Goal: Task Accomplishment & Management: Complete application form

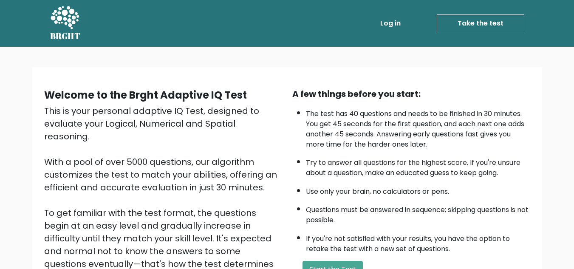
scroll to position [58, 0]
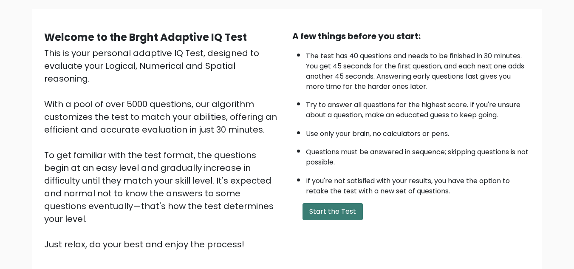
click at [312, 215] on button "Start the Test" at bounding box center [333, 211] width 60 height 17
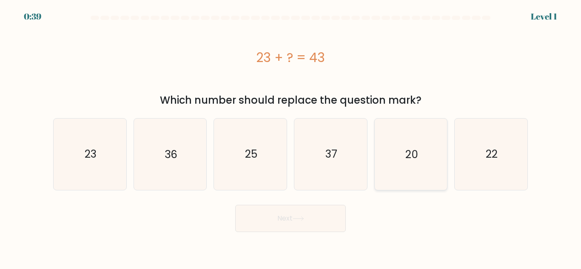
click at [400, 141] on icon "20" at bounding box center [410, 154] width 71 height 71
click at [291, 137] on input "e. 20" at bounding box center [290, 136] width 0 height 2
radio input "true"
click at [310, 228] on button "Next" at bounding box center [290, 218] width 111 height 27
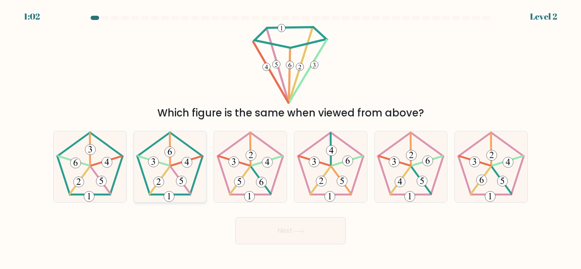
click at [184, 178] on 165 at bounding box center [181, 181] width 11 height 11
click at [290, 137] on input "b." at bounding box center [290, 136] width 0 height 2
radio input "true"
click at [273, 232] on button "Next" at bounding box center [290, 230] width 111 height 27
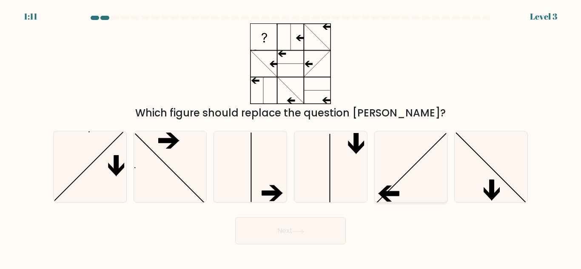
click at [403, 173] on icon at bounding box center [410, 166] width 71 height 71
click at [291, 137] on input "e." at bounding box center [290, 136] width 0 height 2
radio input "true"
click at [264, 231] on button "Next" at bounding box center [290, 230] width 111 height 27
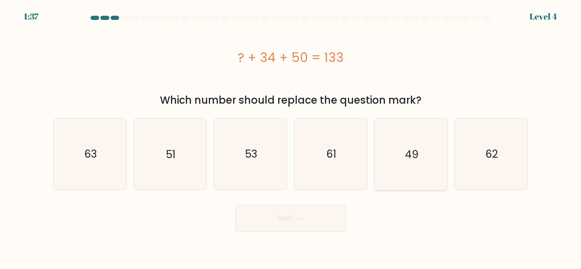
click at [431, 185] on icon "49" at bounding box center [410, 154] width 71 height 71
click at [291, 137] on input "e. 49" at bounding box center [290, 136] width 0 height 2
radio input "true"
click at [315, 224] on button "Next" at bounding box center [290, 218] width 111 height 27
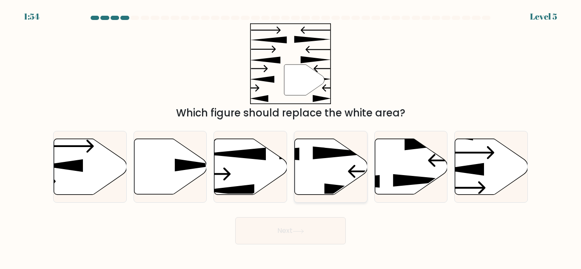
click at [321, 167] on icon at bounding box center [331, 167] width 73 height 56
click at [291, 137] on input "d." at bounding box center [290, 136] width 0 height 2
radio input "true"
click at [190, 161] on icon at bounding box center [170, 167] width 73 height 56
click at [290, 137] on input "b." at bounding box center [290, 136] width 0 height 2
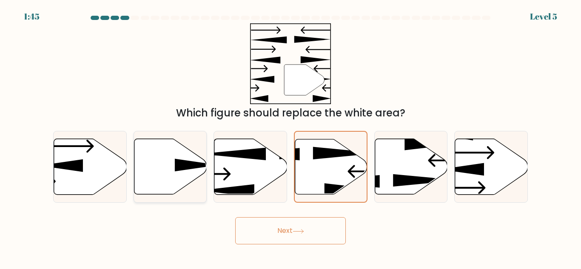
radio input "true"
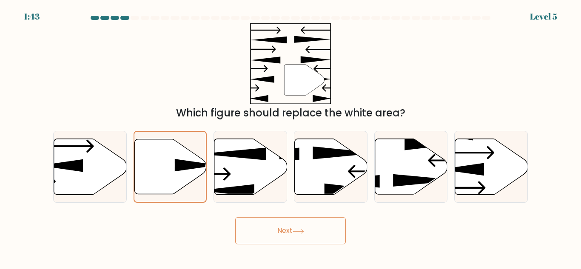
click at [274, 231] on button "Next" at bounding box center [290, 230] width 111 height 27
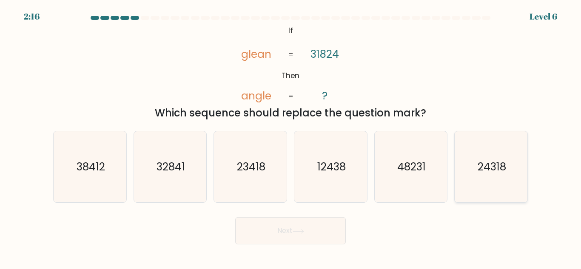
click at [505, 176] on icon "24318" at bounding box center [490, 166] width 71 height 71
click at [291, 137] on input "f. 24318" at bounding box center [290, 136] width 0 height 2
radio input "true"
click at [312, 230] on button "Next" at bounding box center [290, 230] width 111 height 27
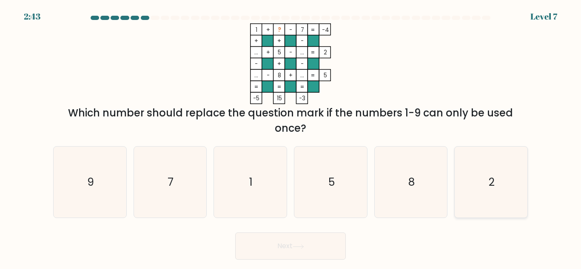
click at [482, 163] on icon "2" at bounding box center [490, 182] width 71 height 71
click at [291, 137] on input "f. 2" at bounding box center [290, 136] width 0 height 2
radio input "true"
click at [301, 244] on button "Next" at bounding box center [290, 245] width 111 height 27
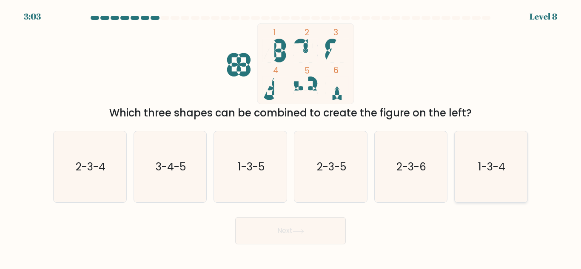
click at [464, 145] on icon "1-3-4" at bounding box center [490, 166] width 71 height 71
click at [291, 137] on input "f. 1-3-4" at bounding box center [290, 136] width 0 height 2
radio input "true"
click at [309, 236] on button "Next" at bounding box center [290, 230] width 111 height 27
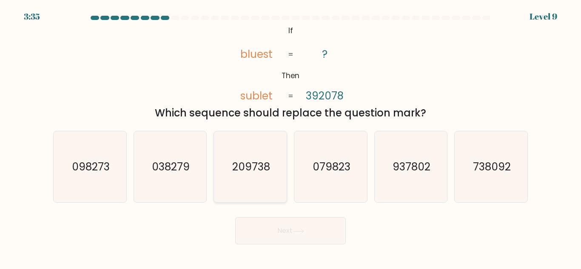
click at [232, 180] on icon "209738" at bounding box center [250, 166] width 71 height 71
click at [290, 137] on input "c. 209738" at bounding box center [290, 136] width 0 height 2
radio input "true"
click at [261, 226] on button "Next" at bounding box center [290, 230] width 111 height 27
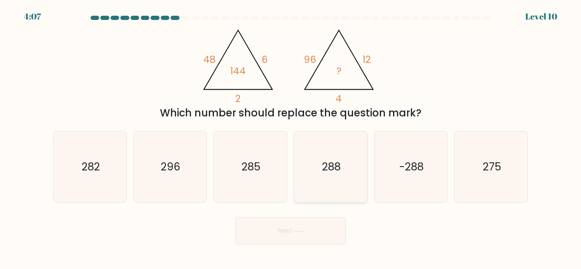
click at [348, 173] on icon "288" at bounding box center [330, 166] width 71 height 71
click at [291, 137] on input "d. 288" at bounding box center [290, 136] width 0 height 2
radio input "true"
click at [323, 219] on button "Next" at bounding box center [290, 230] width 111 height 27
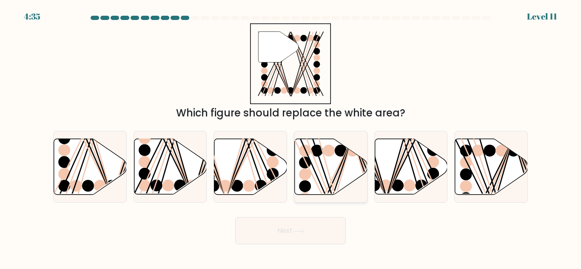
click at [317, 162] on icon at bounding box center [331, 167] width 73 height 56
click at [291, 137] on input "d." at bounding box center [290, 136] width 0 height 2
radio input "true"
click at [476, 161] on line at bounding box center [490, 197] width 46 height 117
click at [291, 137] on input "f." at bounding box center [290, 136] width 0 height 2
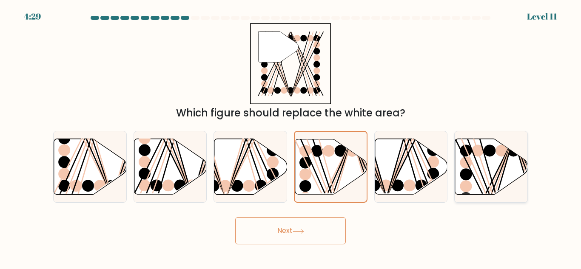
radio input "true"
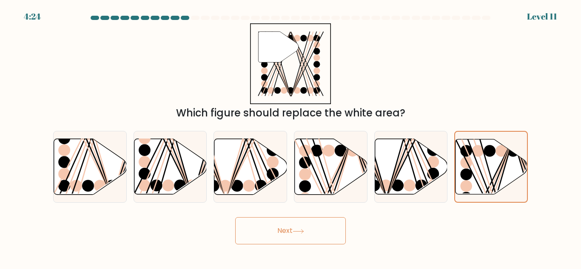
click at [309, 231] on button "Next" at bounding box center [290, 230] width 111 height 27
click at [298, 231] on icon at bounding box center [298, 231] width 10 height 4
click at [417, 156] on line at bounding box center [409, 138] width 46 height 116
click at [291, 137] on input "e." at bounding box center [290, 136] width 0 height 2
radio input "true"
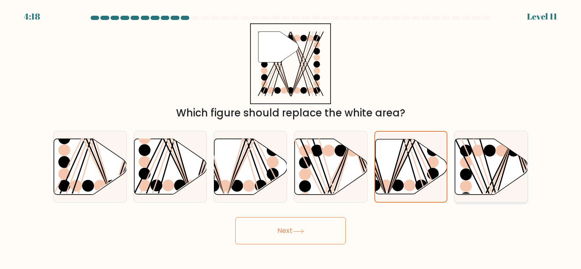
click at [472, 159] on icon at bounding box center [491, 167] width 73 height 56
click at [291, 137] on input "f." at bounding box center [290, 136] width 0 height 2
radio input "true"
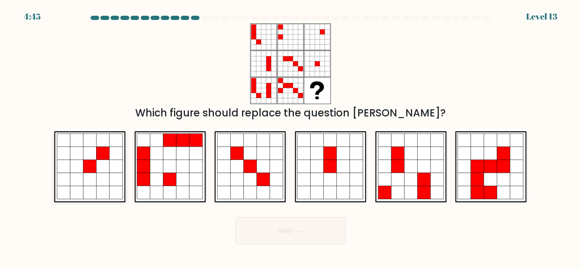
click at [94, 165] on icon at bounding box center [89, 166] width 13 height 13
click at [290, 137] on input "a." at bounding box center [290, 136] width 0 height 2
radio input "true"
click at [278, 237] on button "Next" at bounding box center [290, 230] width 111 height 27
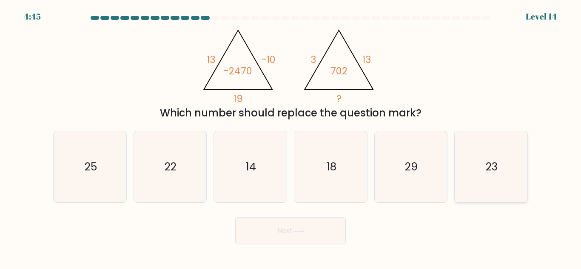
click at [481, 169] on icon "23" at bounding box center [490, 166] width 71 height 71
click at [291, 137] on input "f. 23" at bounding box center [290, 136] width 0 height 2
radio input "true"
click at [298, 231] on icon at bounding box center [297, 231] width 11 height 5
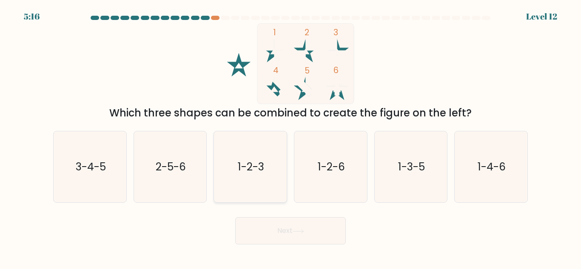
click at [244, 145] on icon "1-2-3" at bounding box center [250, 166] width 71 height 71
click at [290, 137] on input "c. 1-2-3" at bounding box center [290, 136] width 0 height 2
radio input "true"
click at [285, 236] on button "Next" at bounding box center [290, 230] width 111 height 27
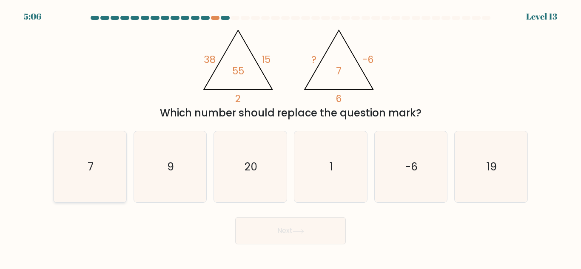
click at [69, 179] on icon "7" at bounding box center [89, 166] width 71 height 71
click at [290, 137] on input "a. 7" at bounding box center [290, 136] width 0 height 2
radio input "true"
click at [294, 230] on button "Next" at bounding box center [290, 230] width 111 height 27
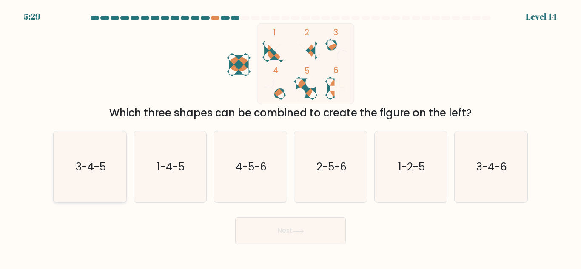
click at [105, 174] on text "3-4-5" at bounding box center [90, 166] width 30 height 15
click at [290, 137] on input "a. 3-4-5" at bounding box center [290, 136] width 0 height 2
radio input "true"
click at [269, 225] on button "Next" at bounding box center [290, 230] width 111 height 27
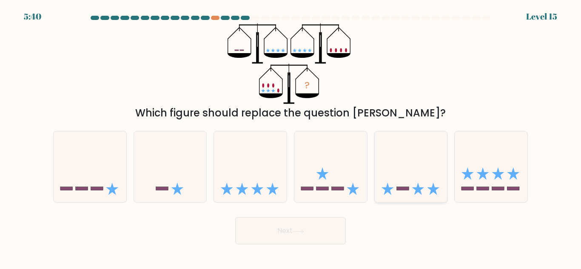
click at [411, 182] on icon at bounding box center [410, 167] width 73 height 60
click at [291, 137] on input "e." at bounding box center [290, 136] width 0 height 2
radio input "true"
click at [313, 230] on button "Next" at bounding box center [290, 230] width 111 height 27
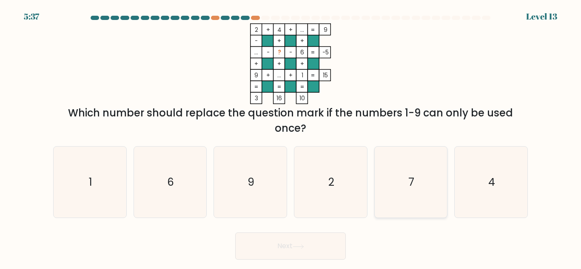
click at [418, 173] on icon "7" at bounding box center [410, 182] width 71 height 71
click at [291, 137] on input "e. 7" at bounding box center [290, 136] width 0 height 2
radio input "true"
click at [293, 240] on button "Next" at bounding box center [290, 245] width 111 height 27
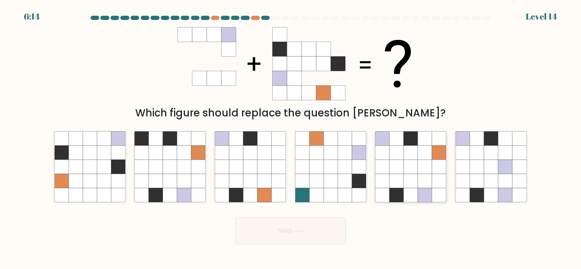
click at [405, 188] on icon at bounding box center [410, 195] width 14 height 14
click at [291, 137] on input "e." at bounding box center [290, 136] width 0 height 2
radio input "true"
click at [303, 236] on button "Next" at bounding box center [290, 230] width 111 height 27
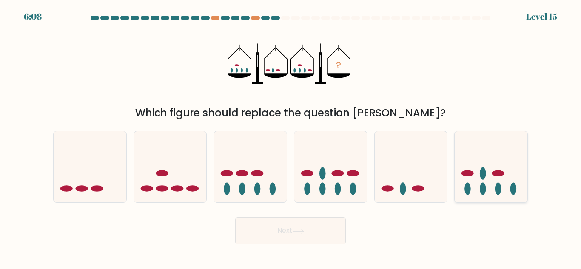
click at [493, 184] on icon at bounding box center [490, 167] width 73 height 60
click at [291, 137] on input "f." at bounding box center [290, 136] width 0 height 2
radio input "true"
click at [303, 236] on button "Next" at bounding box center [290, 230] width 111 height 27
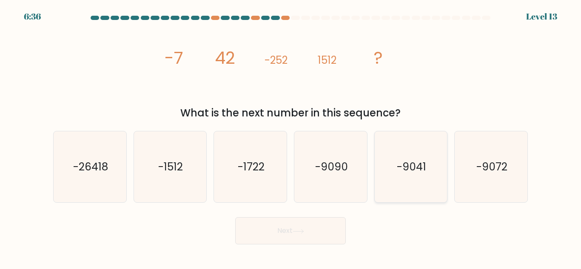
click at [421, 179] on icon "-9041" at bounding box center [410, 166] width 71 height 71
click at [291, 137] on input "e. -9041" at bounding box center [290, 136] width 0 height 2
radio input "true"
click at [312, 229] on button "Next" at bounding box center [290, 230] width 111 height 27
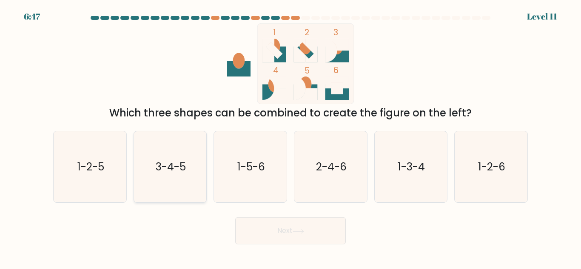
click at [156, 175] on icon "3-4-5" at bounding box center [169, 166] width 71 height 71
click at [290, 137] on input "b. 3-4-5" at bounding box center [290, 136] width 0 height 2
radio input "true"
click at [280, 235] on button "Next" at bounding box center [290, 230] width 111 height 27
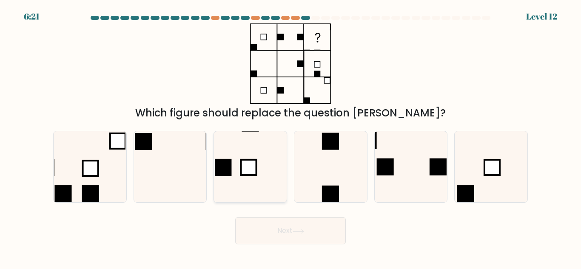
click at [261, 171] on icon at bounding box center [250, 166] width 71 height 71
click at [290, 137] on input "c." at bounding box center [290, 136] width 0 height 2
radio input "true"
click at [300, 238] on button "Next" at bounding box center [290, 230] width 111 height 27
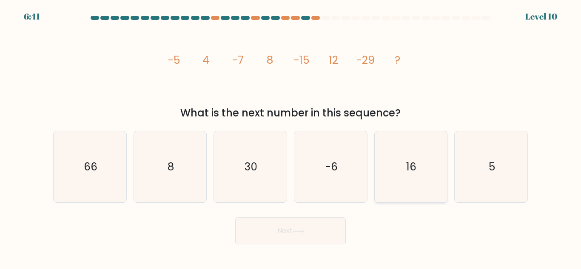
click at [426, 167] on icon "16" at bounding box center [410, 166] width 71 height 71
click at [291, 137] on input "e. 16" at bounding box center [290, 136] width 0 height 2
radio input "true"
click at [298, 239] on button "Next" at bounding box center [290, 230] width 111 height 27
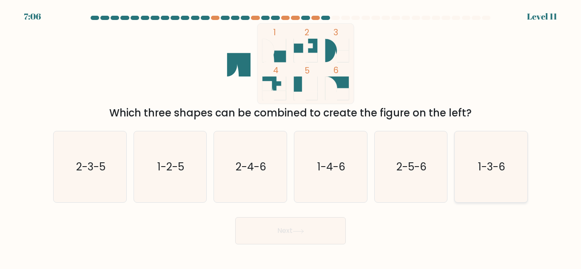
click at [471, 180] on icon "1-3-6" at bounding box center [490, 166] width 71 height 71
click at [291, 137] on input "f. 1-3-6" at bounding box center [290, 136] width 0 height 2
radio input "true"
click at [299, 239] on button "Next" at bounding box center [290, 230] width 111 height 27
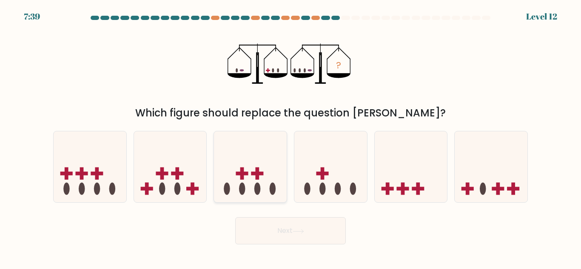
click at [236, 168] on icon at bounding box center [250, 167] width 73 height 60
click at [290, 137] on input "c." at bounding box center [290, 136] width 0 height 2
radio input "true"
click at [310, 168] on icon at bounding box center [330, 167] width 73 height 60
click at [291, 137] on input "d." at bounding box center [290, 136] width 0 height 2
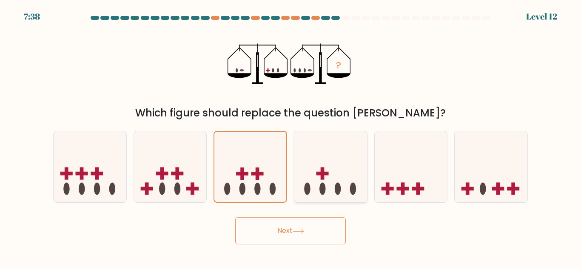
radio input "true"
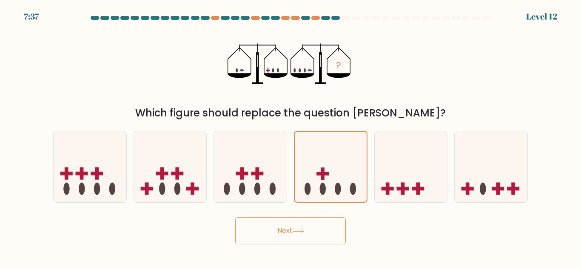
click at [312, 225] on button "Next" at bounding box center [290, 230] width 111 height 27
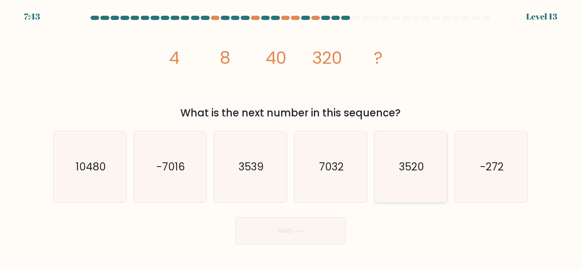
click at [417, 173] on text "3520" at bounding box center [411, 166] width 25 height 15
click at [291, 137] on input "e. 3520" at bounding box center [290, 136] width 0 height 2
radio input "true"
click at [295, 226] on button "Next" at bounding box center [290, 230] width 111 height 27
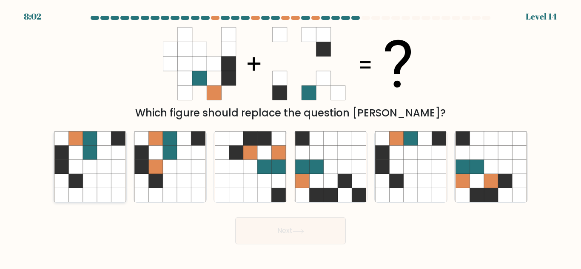
click at [85, 173] on icon at bounding box center [90, 167] width 14 height 14
click at [290, 137] on input "a." at bounding box center [290, 136] width 0 height 2
radio input "true"
click at [463, 184] on icon at bounding box center [462, 181] width 14 height 14
click at [291, 137] on input "f." at bounding box center [290, 136] width 0 height 2
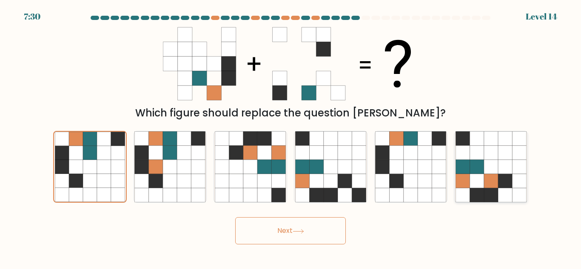
radio input "true"
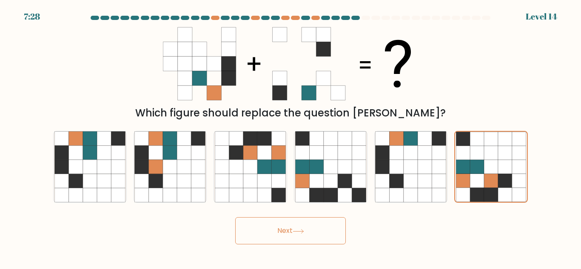
click at [292, 234] on button "Next" at bounding box center [290, 230] width 111 height 27
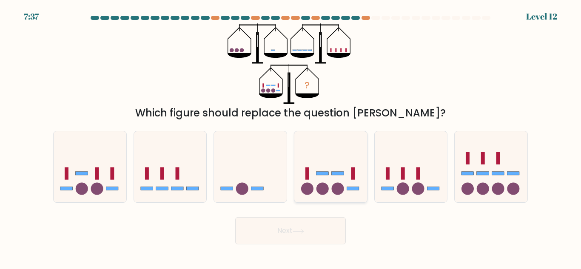
click at [335, 147] on icon at bounding box center [330, 167] width 73 height 60
click at [291, 137] on input "d." at bounding box center [290, 136] width 0 height 2
radio input "true"
click at [292, 229] on button "Next" at bounding box center [290, 230] width 111 height 27
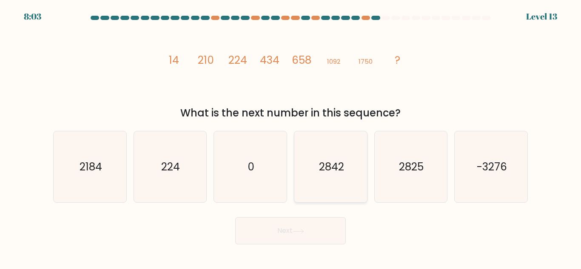
click at [335, 160] on text "2842" at bounding box center [330, 166] width 25 height 15
click at [291, 137] on input "d. 2842" at bounding box center [290, 136] width 0 height 2
radio input "true"
click at [303, 233] on icon at bounding box center [297, 231] width 11 height 5
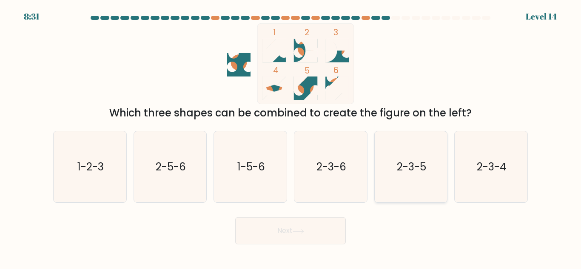
click at [410, 181] on icon "2-3-5" at bounding box center [410, 166] width 71 height 71
click at [291, 137] on input "e. 2-3-5" at bounding box center [290, 136] width 0 height 2
radio input "true"
click at [323, 228] on button "Next" at bounding box center [290, 230] width 111 height 27
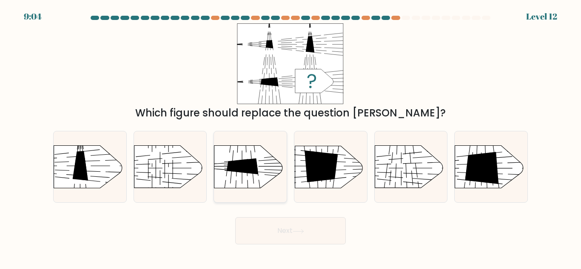
click at [251, 154] on rect at bounding box center [279, 134] width 189 height 144
click at [290, 137] on input "c." at bounding box center [290, 136] width 0 height 2
radio input "true"
click at [454, 169] on rect at bounding box center [445, 136] width 189 height 144
click at [291, 137] on input "f." at bounding box center [290, 136] width 0 height 2
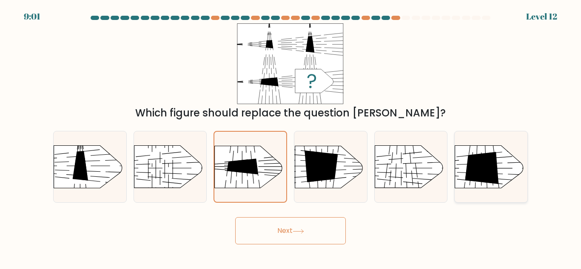
radio input "true"
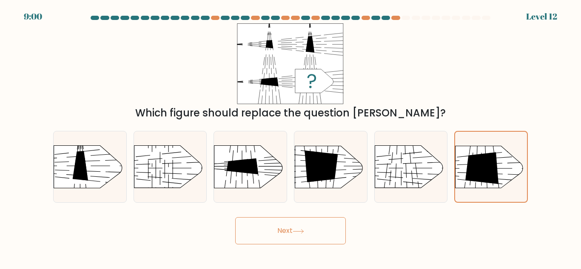
click at [311, 222] on button "Next" at bounding box center [290, 230] width 111 height 27
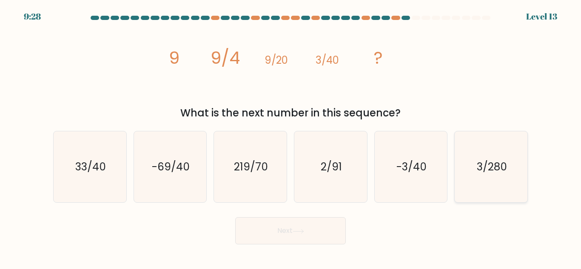
click at [466, 167] on icon "3/280" at bounding box center [490, 166] width 71 height 71
click at [291, 137] on input "f. 3/280" at bounding box center [290, 136] width 0 height 2
radio input "true"
click at [283, 235] on button "Next" at bounding box center [290, 230] width 111 height 27
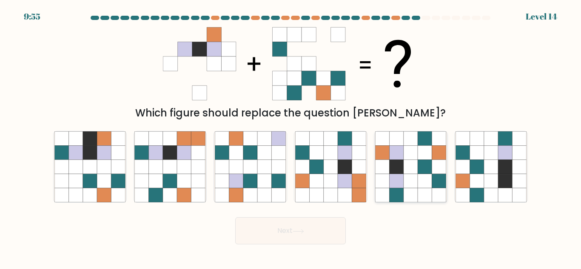
click at [407, 194] on icon at bounding box center [410, 195] width 14 height 14
click at [291, 137] on input "e." at bounding box center [290, 136] width 0 height 2
radio input "true"
click at [303, 238] on button "Next" at bounding box center [290, 230] width 111 height 27
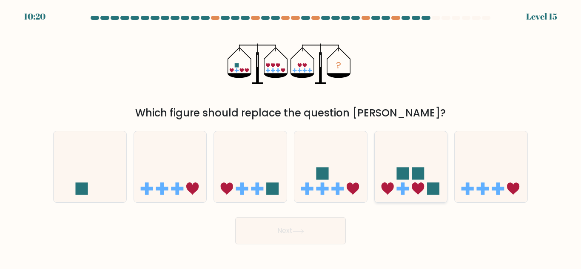
click at [433, 142] on icon at bounding box center [410, 167] width 73 height 60
click at [291, 137] on input "e." at bounding box center [290, 136] width 0 height 2
radio input "true"
click at [297, 236] on button "Next" at bounding box center [290, 230] width 111 height 27
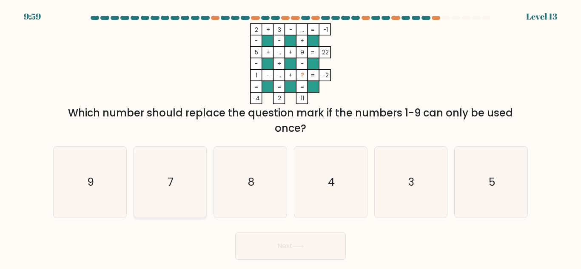
click at [202, 205] on icon "7" at bounding box center [169, 182] width 71 height 71
click at [290, 137] on input "b. 7" at bounding box center [290, 136] width 0 height 2
radio input "true"
click at [267, 241] on button "Next" at bounding box center [290, 245] width 111 height 27
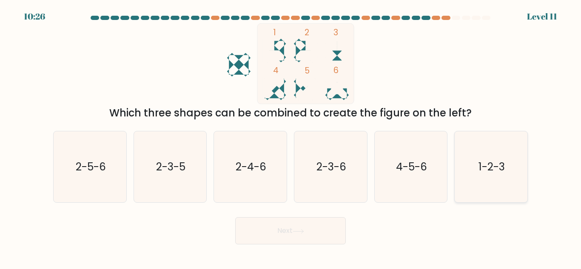
click at [481, 170] on text "1-2-3" at bounding box center [491, 166] width 26 height 15
click at [291, 137] on input "f. 1-2-3" at bounding box center [290, 136] width 0 height 2
radio input "true"
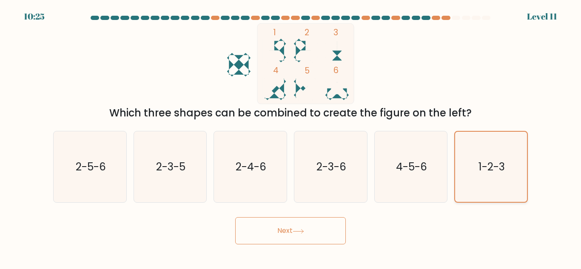
click at [489, 176] on icon "1-2-3" at bounding box center [491, 167] width 70 height 70
click at [291, 137] on input "f. 1-2-3" at bounding box center [290, 136] width 0 height 2
click at [480, 154] on icon "1-2-3" at bounding box center [491, 167] width 70 height 70
click at [291, 137] on input "f. 1-2-3" at bounding box center [290, 136] width 0 height 2
click at [296, 238] on button "Next" at bounding box center [290, 230] width 111 height 27
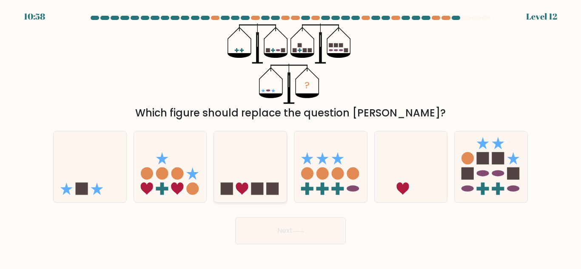
click at [252, 171] on icon at bounding box center [250, 167] width 73 height 60
click at [290, 137] on input "c." at bounding box center [290, 136] width 0 height 2
radio input "true"
click at [303, 228] on button "Next" at bounding box center [290, 230] width 111 height 27
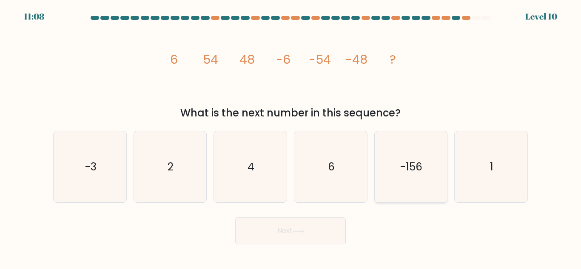
click at [431, 186] on icon "-156" at bounding box center [410, 166] width 71 height 71
click at [291, 137] on input "e. -156" at bounding box center [290, 136] width 0 height 2
radio input "true"
click at [315, 238] on button "Next" at bounding box center [290, 230] width 111 height 27
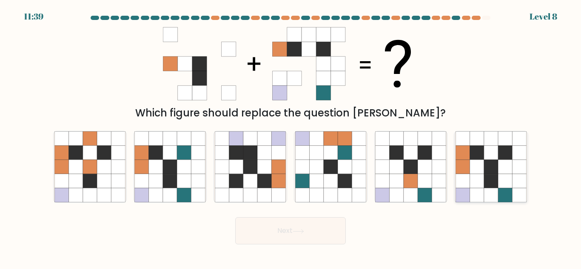
click at [481, 165] on icon at bounding box center [477, 167] width 14 height 14
click at [291, 137] on input "f." at bounding box center [290, 136] width 0 height 2
radio input "true"
click at [302, 238] on button "Next" at bounding box center [290, 230] width 111 height 27
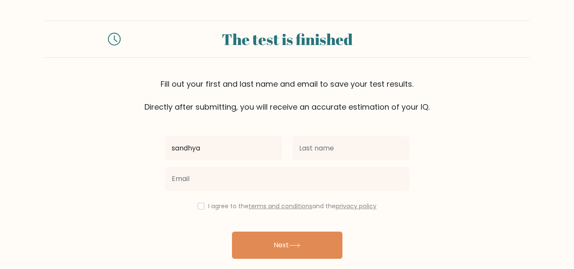
type input "sandhya"
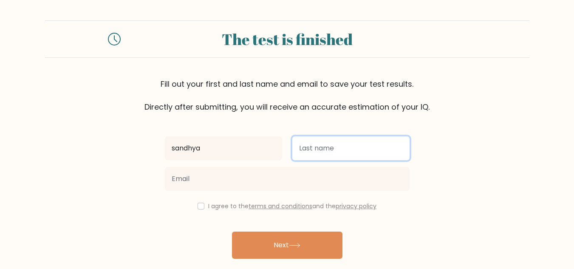
click at [321, 147] on input "text" at bounding box center [350, 148] width 117 height 24
type input "[PERSON_NAME]"
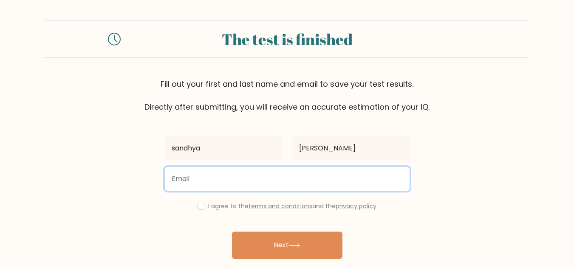
click at [283, 185] on input "email" at bounding box center [287, 179] width 245 height 24
type input "[EMAIL_ADDRESS][DOMAIN_NAME]"
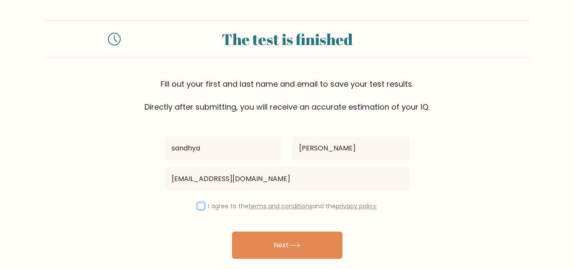
click at [198, 205] on input "checkbox" at bounding box center [201, 206] width 7 height 7
checkbox input "true"
click at [248, 229] on div "sandhya khanal khanalsandhya555@gmail.com I agree to the terms and conditions a…" at bounding box center [287, 195] width 255 height 165
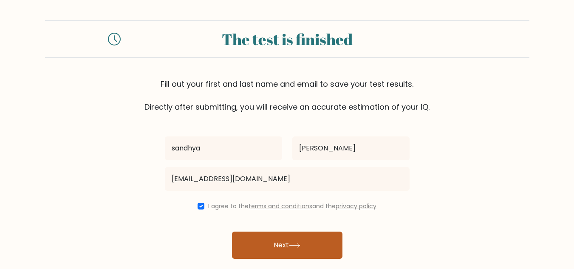
click at [264, 240] on button "Next" at bounding box center [287, 245] width 111 height 27
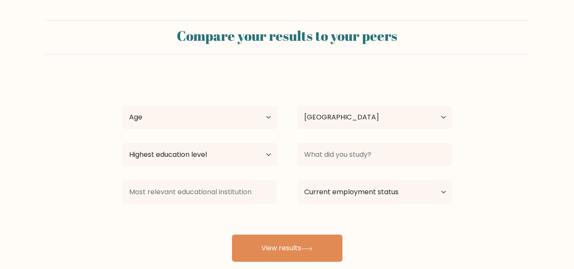
select select "NP"
click at [166, 118] on select "Age Under 18 years old 18-24 years old 25-34 years old 35-44 years old 45-54 ye…" at bounding box center [199, 117] width 155 height 24
select select "min_18"
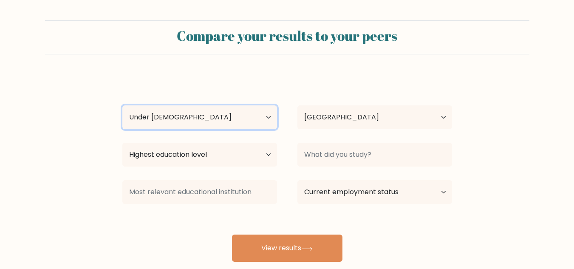
click at [122, 105] on select "Age Under 18 years old 18-24 years old 25-34 years old 35-44 years old 45-54 ye…" at bounding box center [199, 117] width 155 height 24
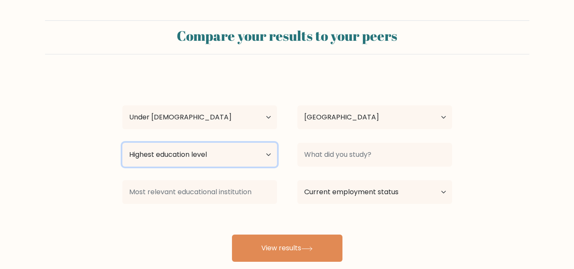
click at [174, 146] on select "Highest education level No schooling Primary Lower Secondary Upper Secondary Oc…" at bounding box center [199, 155] width 155 height 24
select select "upper_secondary"
click at [122, 143] on select "Highest education level No schooling Primary Lower Secondary Upper Secondary Oc…" at bounding box center [199, 155] width 155 height 24
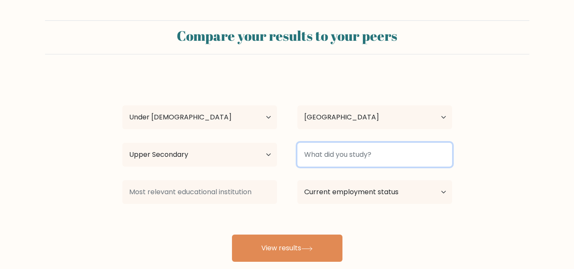
click at [337, 152] on input at bounding box center [375, 155] width 155 height 24
type input "p"
type input "h"
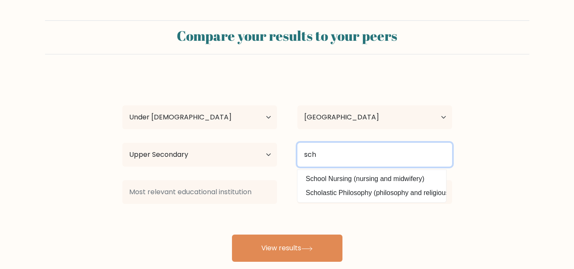
type input "sch"
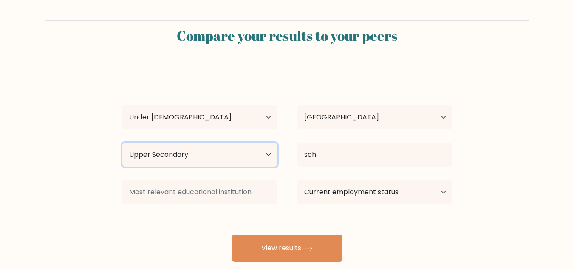
click at [185, 151] on select "Highest education level No schooling Primary Lower Secondary Upper Secondary Oc…" at bounding box center [199, 155] width 155 height 24
select select "lower_secondary"
click at [122, 143] on select "Highest education level No schooling Primary Lower Secondary Upper Secondary Oc…" at bounding box center [199, 155] width 155 height 24
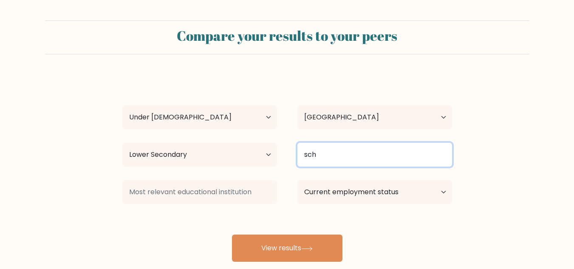
click at [334, 156] on input "sch" at bounding box center [375, 155] width 155 height 24
type input "s"
type input "school"
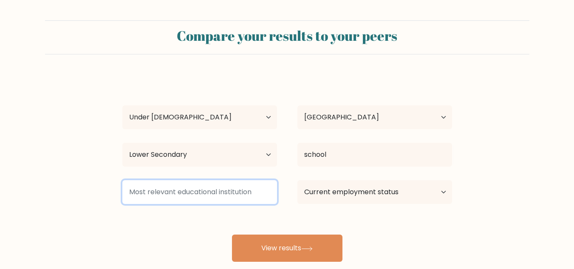
click at [211, 199] on input at bounding box center [199, 192] width 155 height 24
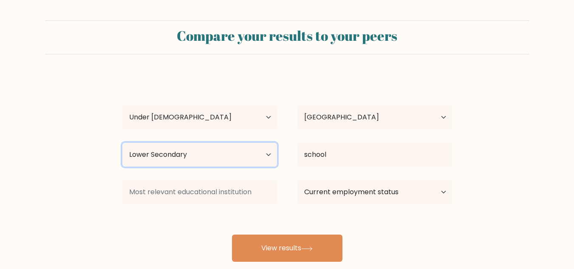
click at [194, 161] on select "Highest education level No schooling Primary Lower Secondary Upper Secondary Oc…" at bounding box center [199, 155] width 155 height 24
select select "upper_secondary"
click at [122, 143] on select "Highest education level No schooling Primary Lower Secondary Upper Secondary Oc…" at bounding box center [199, 155] width 155 height 24
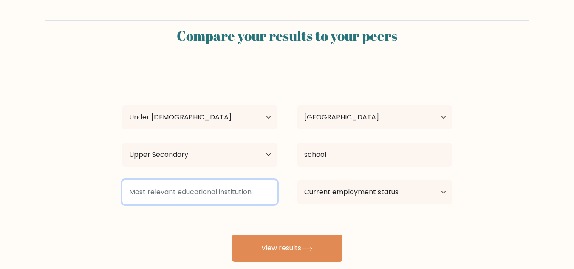
click at [153, 183] on input at bounding box center [199, 192] width 155 height 24
type input "p"
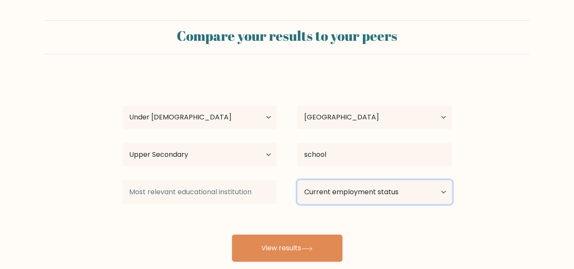
click at [357, 196] on select "Current employment status Employed Student Retired Other / prefer not to answer" at bounding box center [375, 192] width 155 height 24
select select "student"
click at [298, 180] on select "Current employment status Employed Student Retired Other / prefer not to answer" at bounding box center [375, 192] width 155 height 24
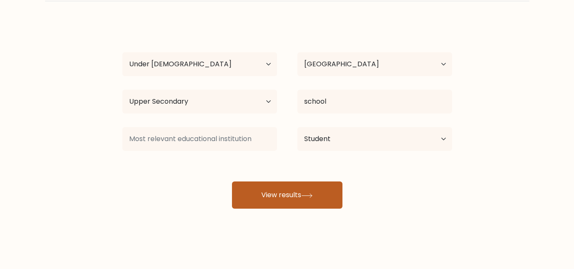
click at [254, 192] on button "View results" at bounding box center [287, 194] width 111 height 27
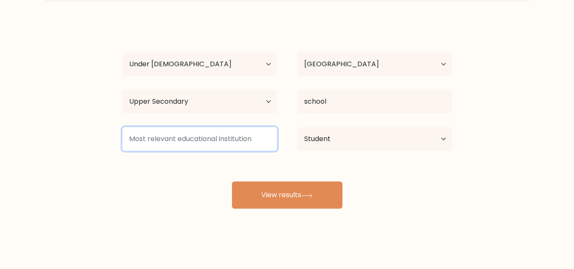
click at [175, 137] on input at bounding box center [199, 139] width 155 height 24
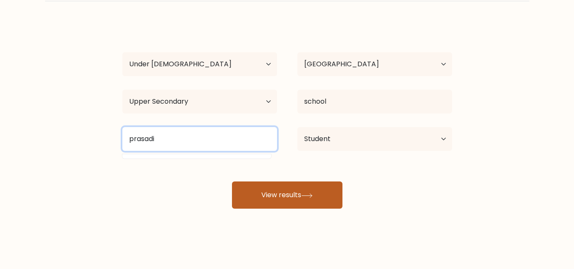
type input "prasadi"
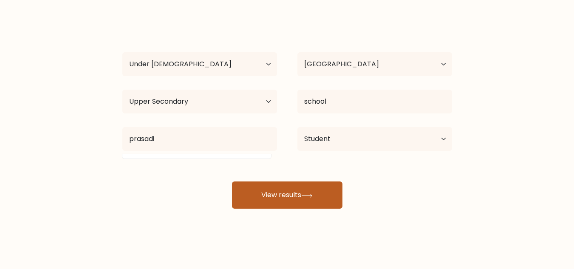
click at [257, 187] on button "View results" at bounding box center [287, 194] width 111 height 27
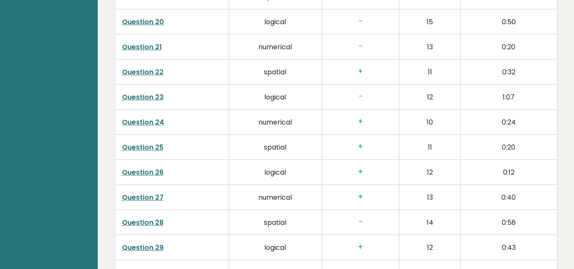
scroll to position [1806, 0]
click at [357, 93] on h3 "-" at bounding box center [360, 95] width 63 height 9
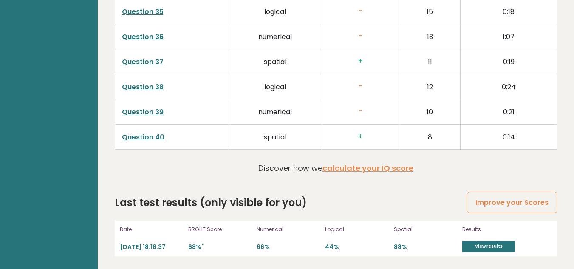
scroll to position [2191, 0]
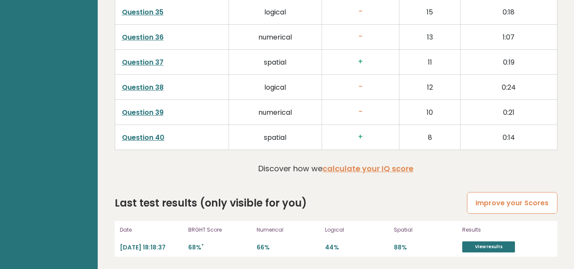
click at [490, 197] on link "Improve your Scores" at bounding box center [512, 203] width 90 height 22
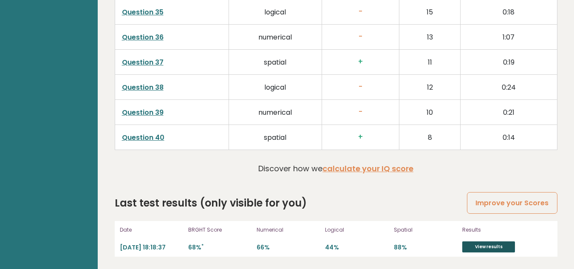
click at [488, 241] on link "View results" at bounding box center [488, 246] width 53 height 11
click at [371, 167] on link "calculate your IQ score" at bounding box center [368, 168] width 91 height 11
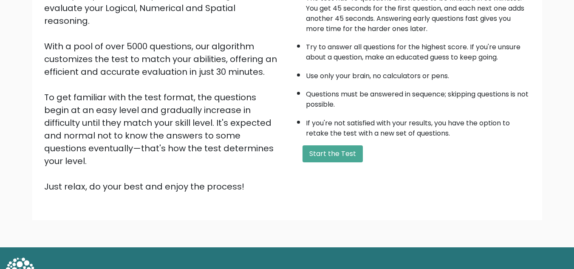
scroll to position [116, 0]
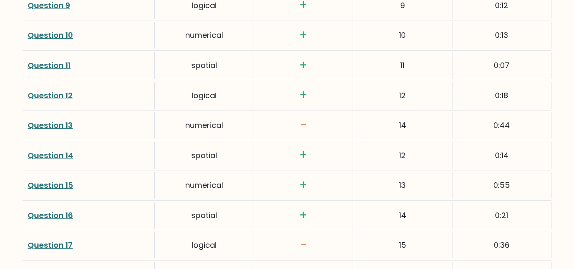
scroll to position [1653, 0]
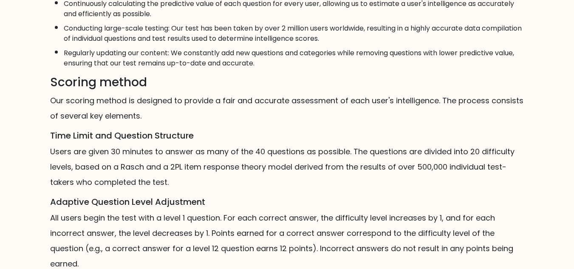
scroll to position [640, 0]
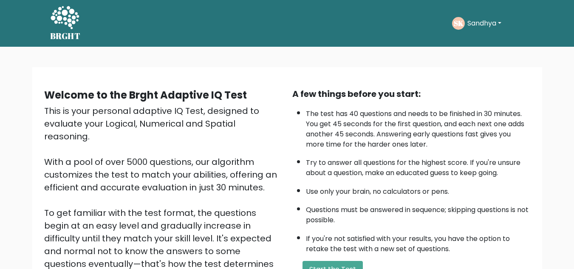
scroll to position [58, 0]
